Goal: Navigation & Orientation: Find specific page/section

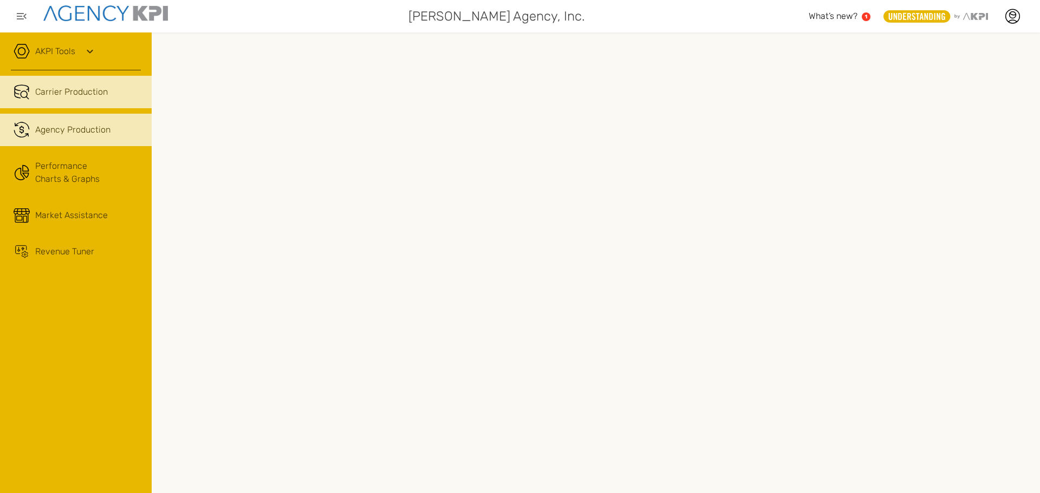
click at [58, 134] on span "Agency Production" at bounding box center [72, 129] width 75 height 13
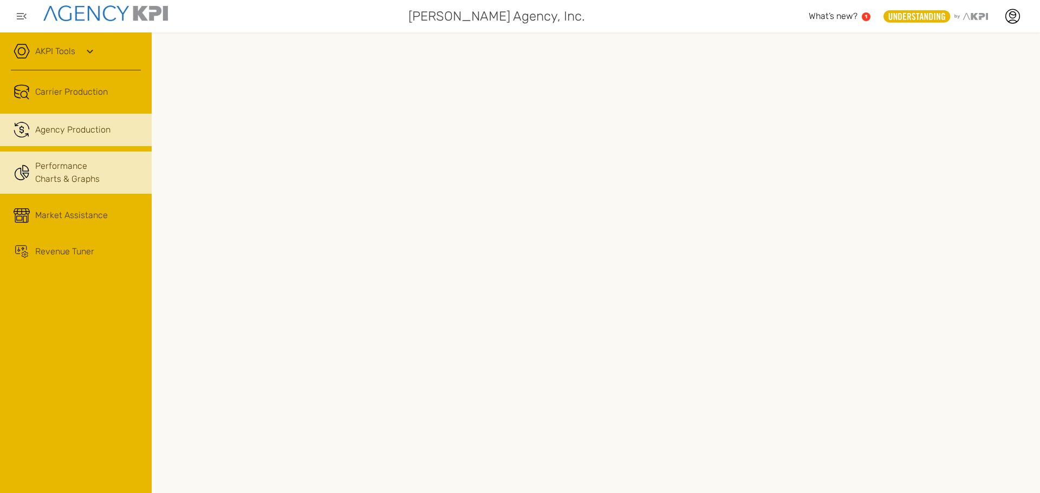
click at [50, 170] on link "Performance Charts & Graphs" at bounding box center [76, 173] width 152 height 42
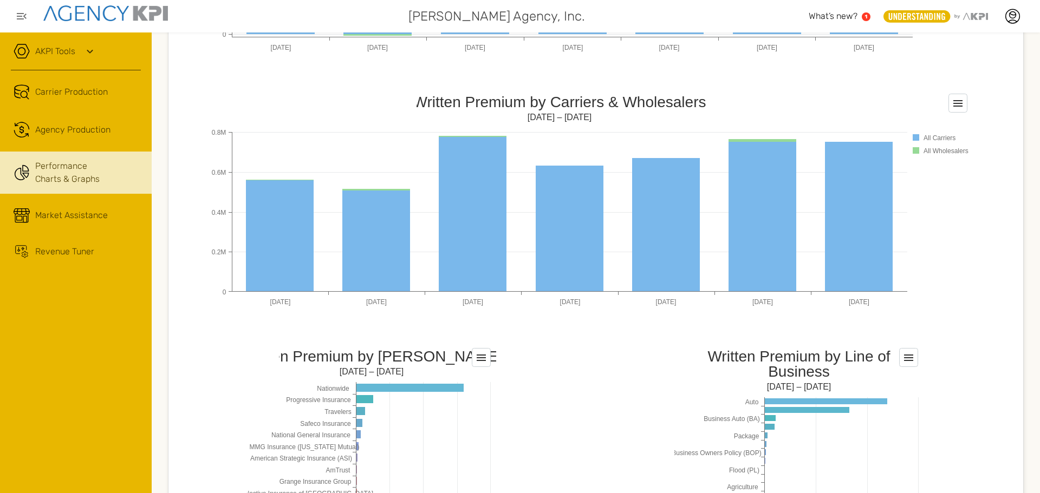
scroll to position [555, 0]
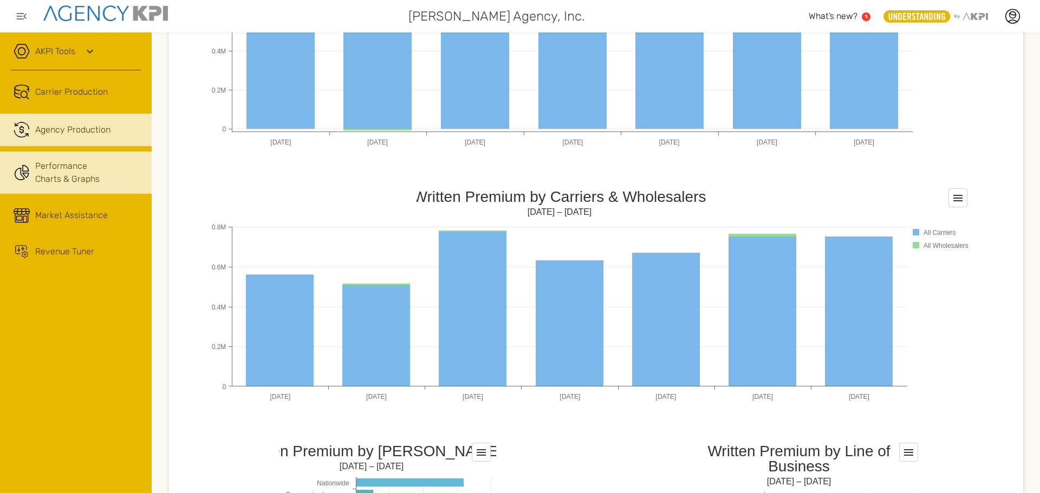
click at [40, 135] on span "Agency Production" at bounding box center [72, 129] width 75 height 13
